Goal: Task Accomplishment & Management: Manage account settings

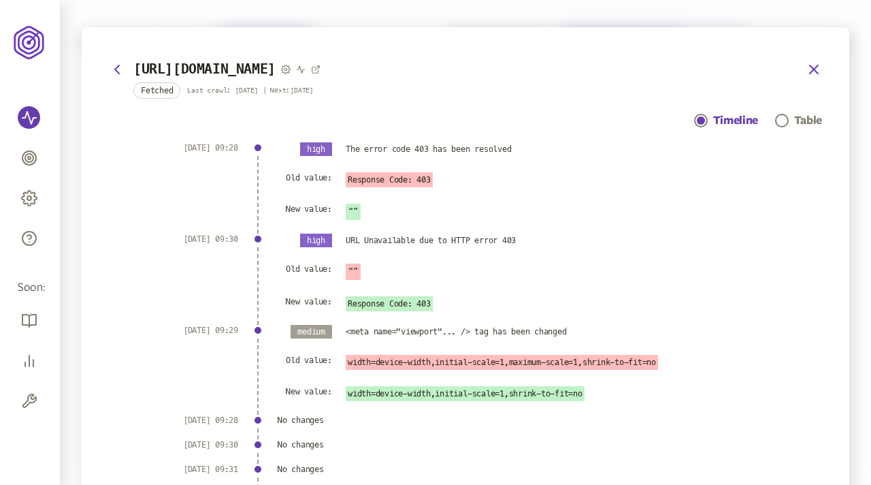
click at [813, 66] on icon "button" at bounding box center [814, 69] width 16 height 16
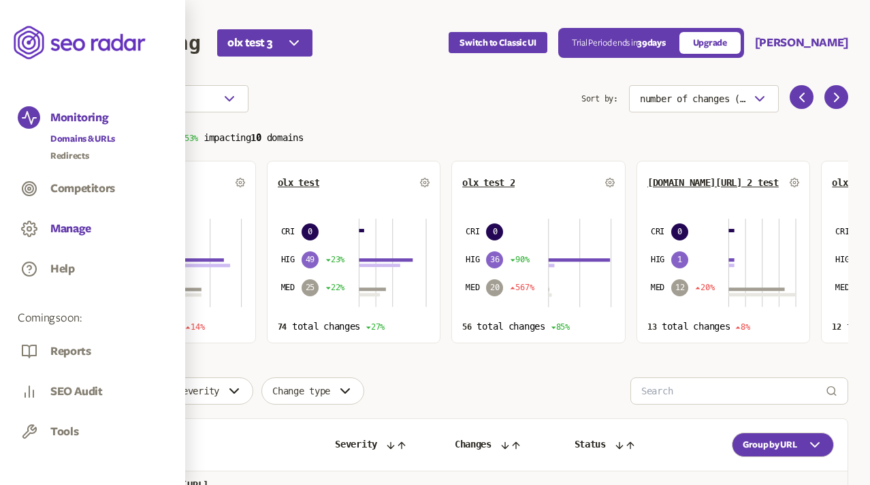
click at [71, 231] on button "Manage" at bounding box center [70, 228] width 41 height 15
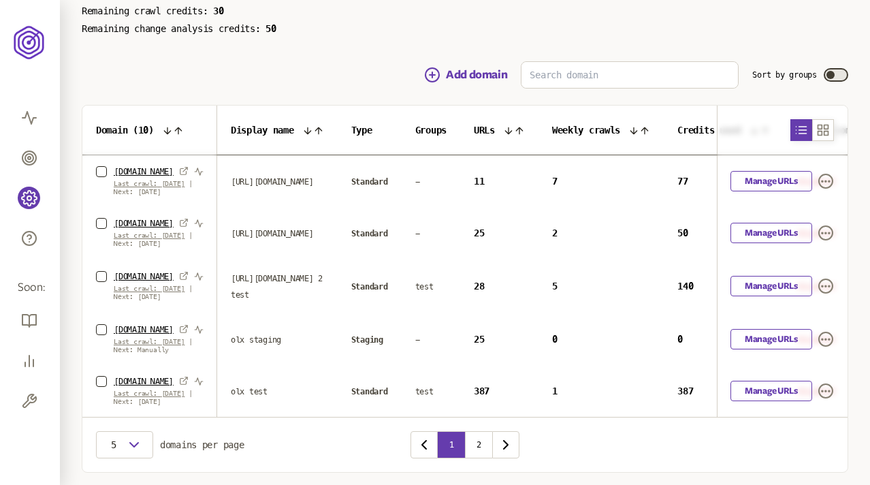
scroll to position [184, 0]
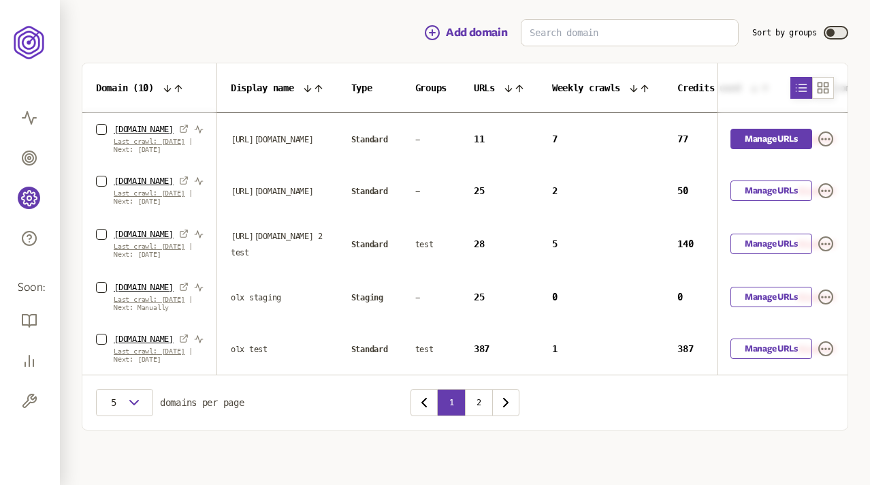
click at [747, 129] on link "Manage URLs" at bounding box center [771, 139] width 82 height 20
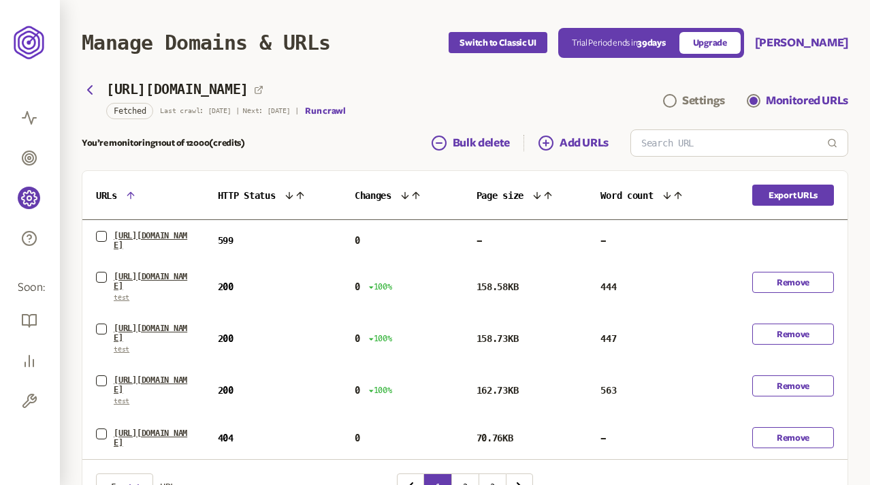
click at [99, 237] on button "button" at bounding box center [101, 236] width 11 height 11
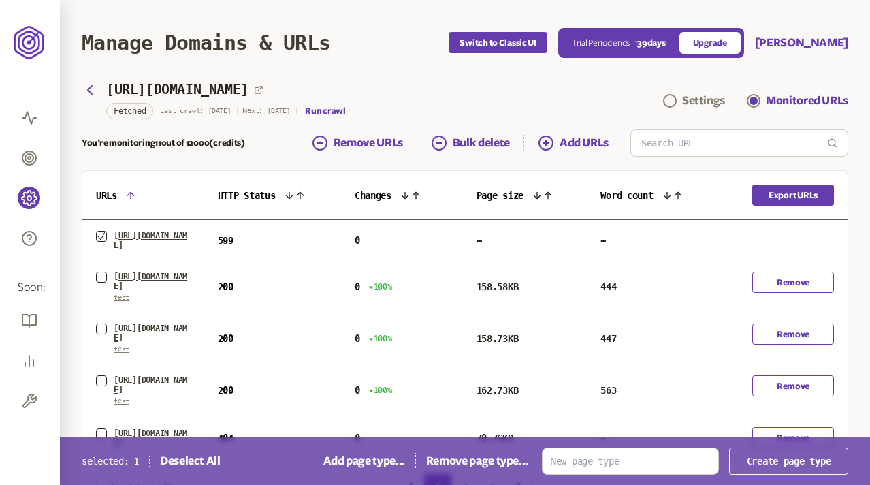
click at [101, 276] on button "button" at bounding box center [101, 277] width 11 height 11
click at [97, 277] on icon "button" at bounding box center [100, 276] width 7 height 7
click at [100, 239] on icon "button" at bounding box center [100, 235] width 7 height 7
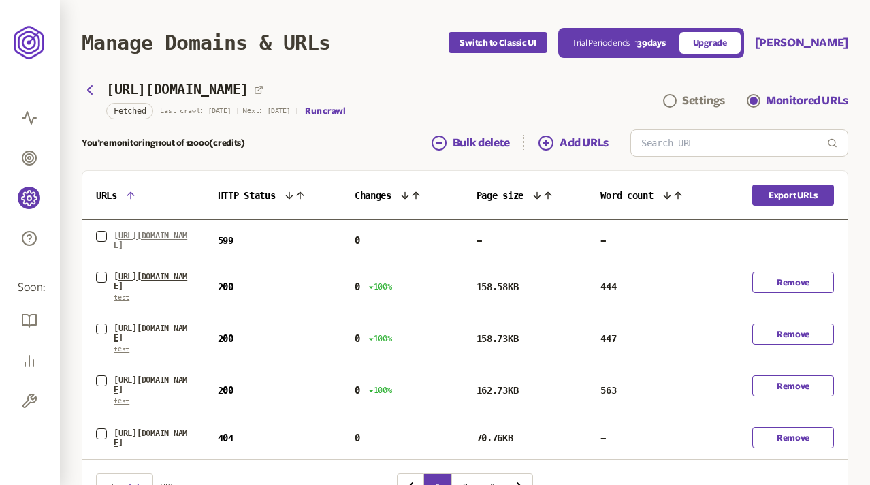
click at [128, 233] on link "https://sad.ua/uk/" at bounding box center [152, 240] width 77 height 19
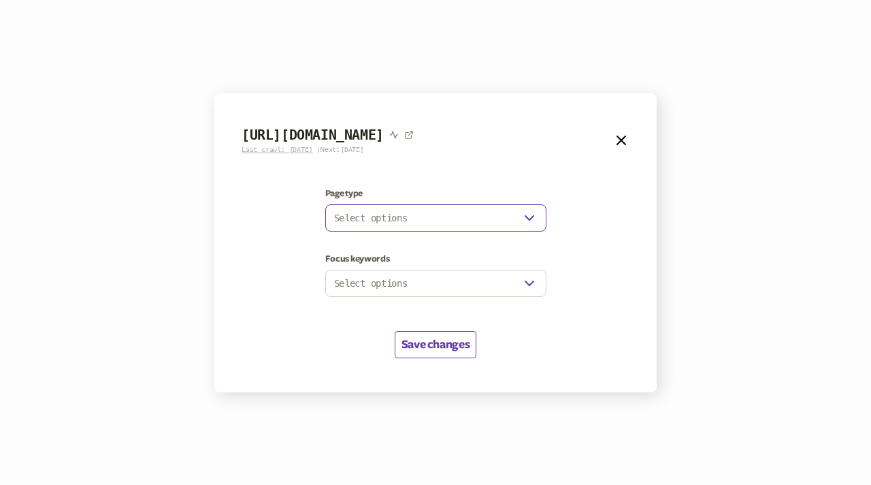
click at [419, 219] on button "Select options" at bounding box center [435, 217] width 221 height 27
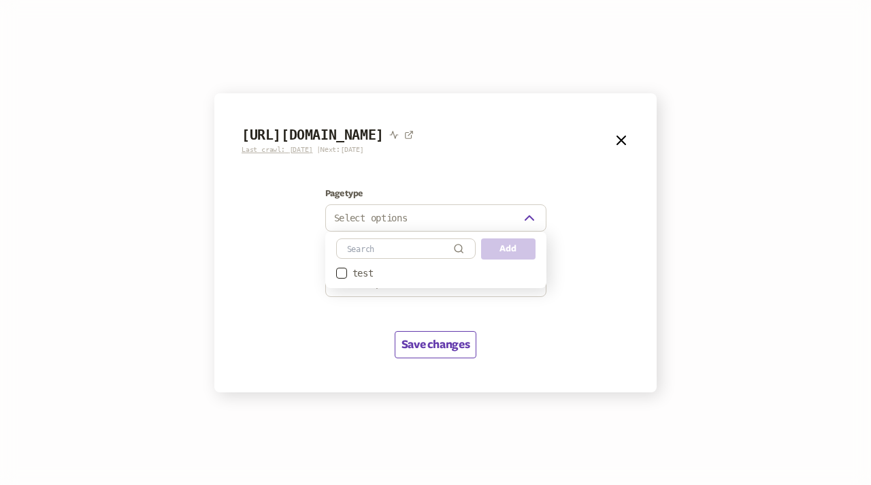
click at [450, 175] on form "https://sad.ua/uk/ Last crawl: 6th Oct | Next: 7th Oct Page type Select options…" at bounding box center [435, 242] width 442 height 299
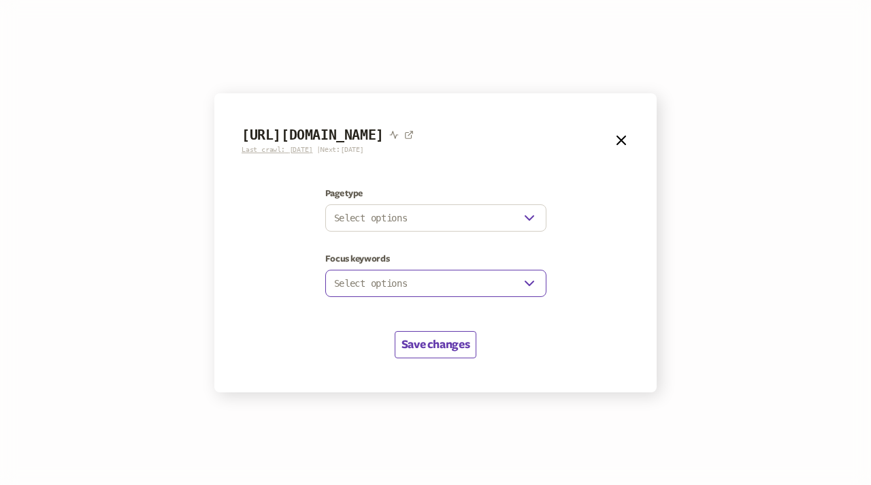
click at [436, 284] on button "Select options" at bounding box center [435, 283] width 221 height 27
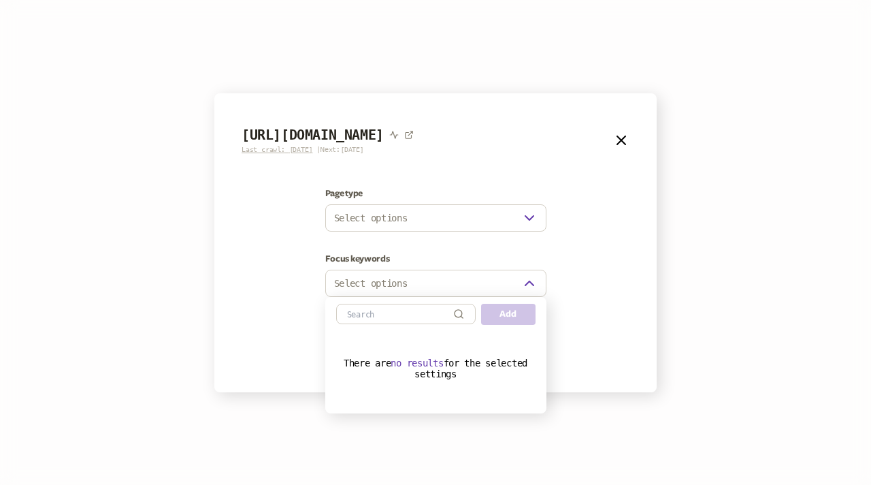
click at [579, 275] on form "https://sad.ua/uk/ Last crawl: 6th Oct | Next: 7th Oct Page type Select options…" at bounding box center [435, 242] width 442 height 299
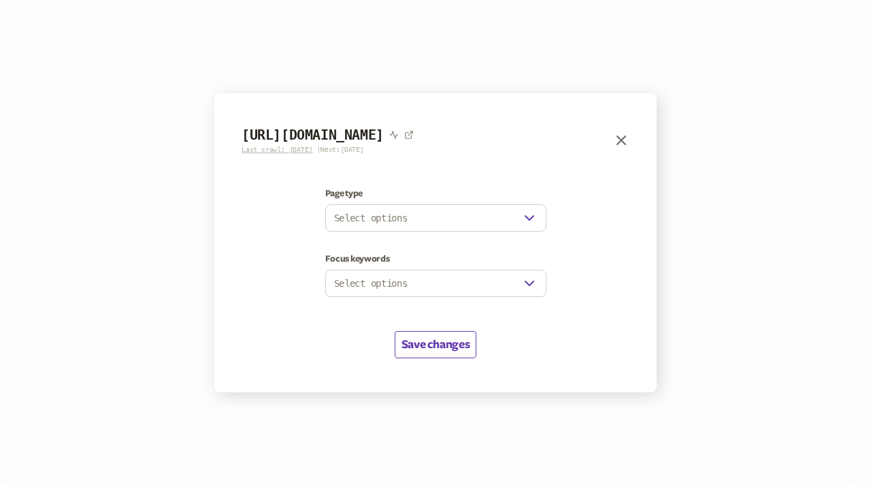
click at [620, 135] on icon "button" at bounding box center [621, 140] width 16 height 16
